Goal: Go to known website: Access a specific website the user already knows

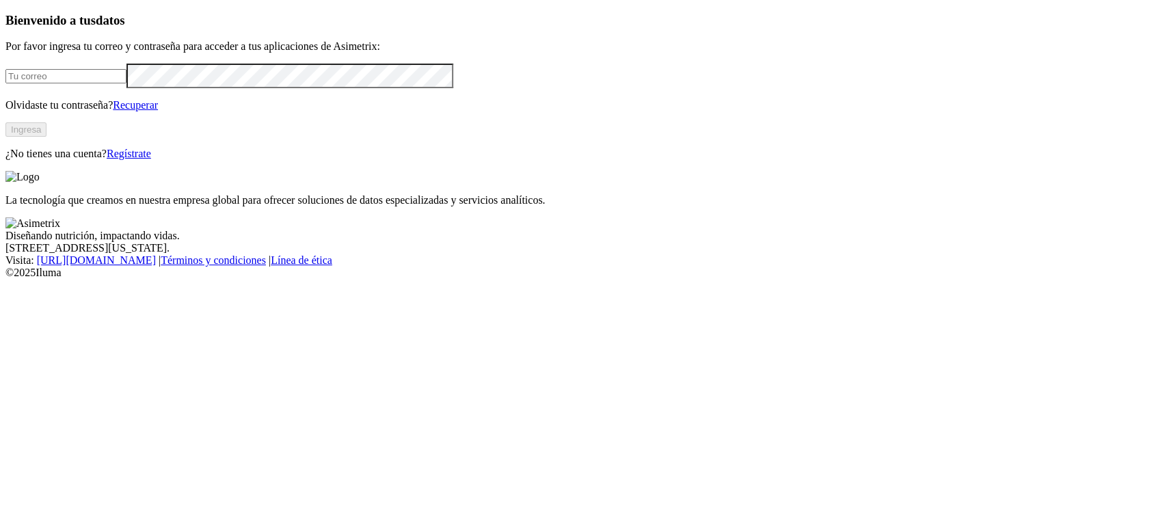
type input "[PERSON_NAME][EMAIL_ADDRESS][PERSON_NAME][DOMAIN_NAME]"
click at [47, 137] on button "Ingresa" at bounding box center [25, 129] width 41 height 14
